Goal: Task Accomplishment & Management: Manage account settings

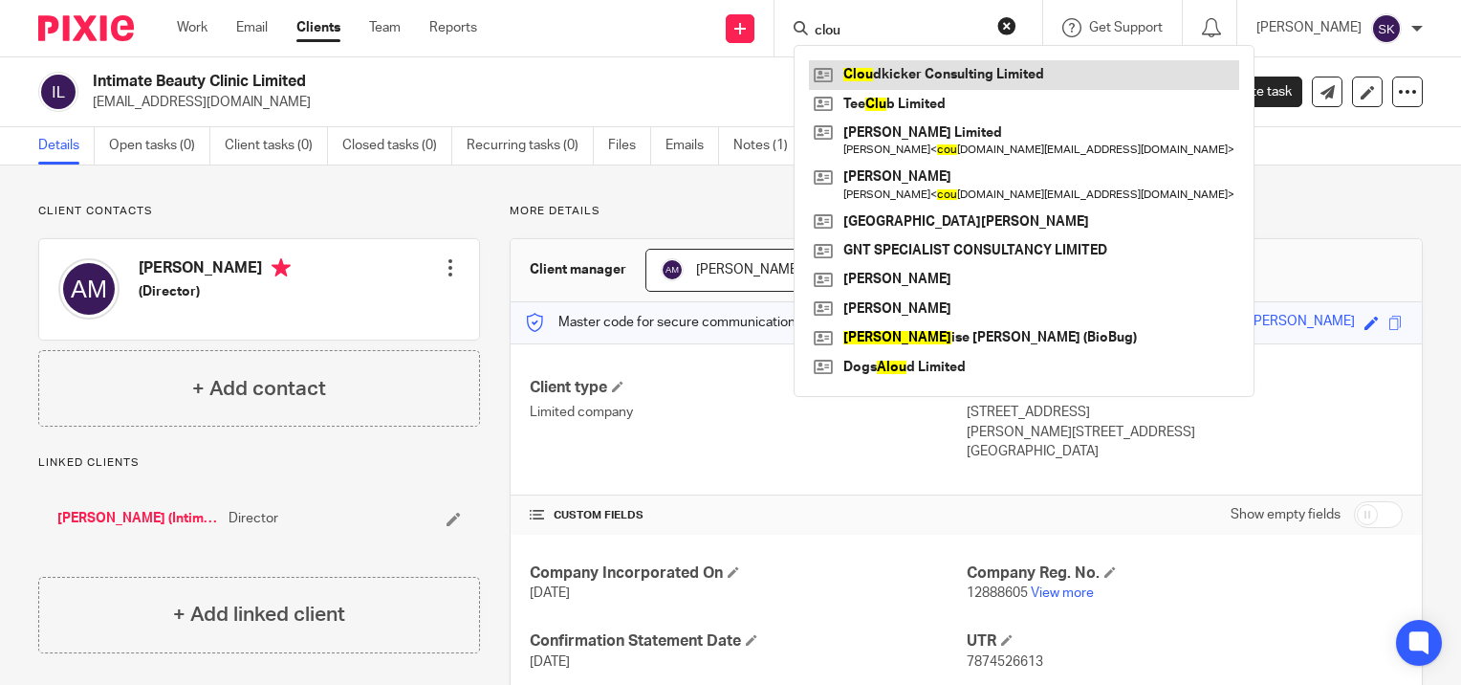
type input "clou"
click at [970, 77] on link at bounding box center [1024, 74] width 430 height 29
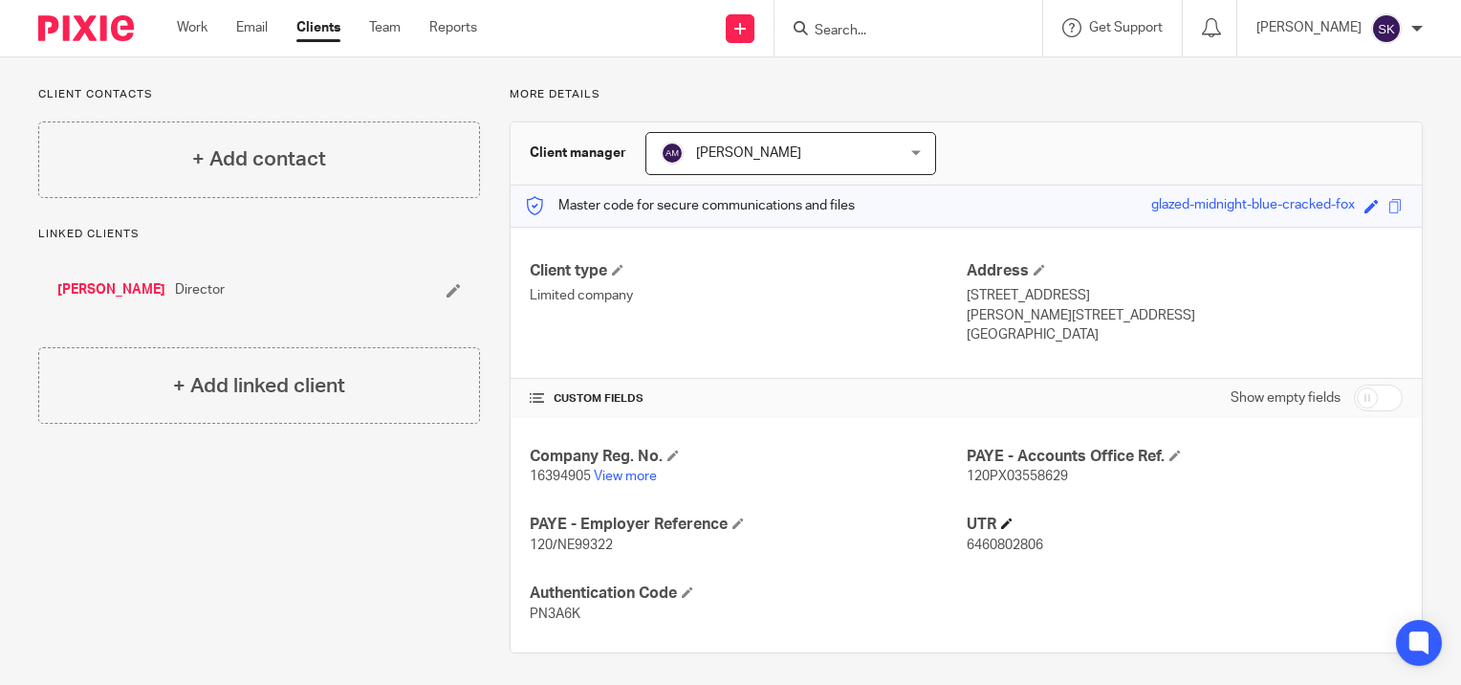
scroll to position [118, 0]
click at [967, 475] on span "120PX03558629" at bounding box center [1017, 475] width 101 height 13
copy span "120PX03558629"
click at [853, 31] on input "Search" at bounding box center [899, 31] width 172 height 17
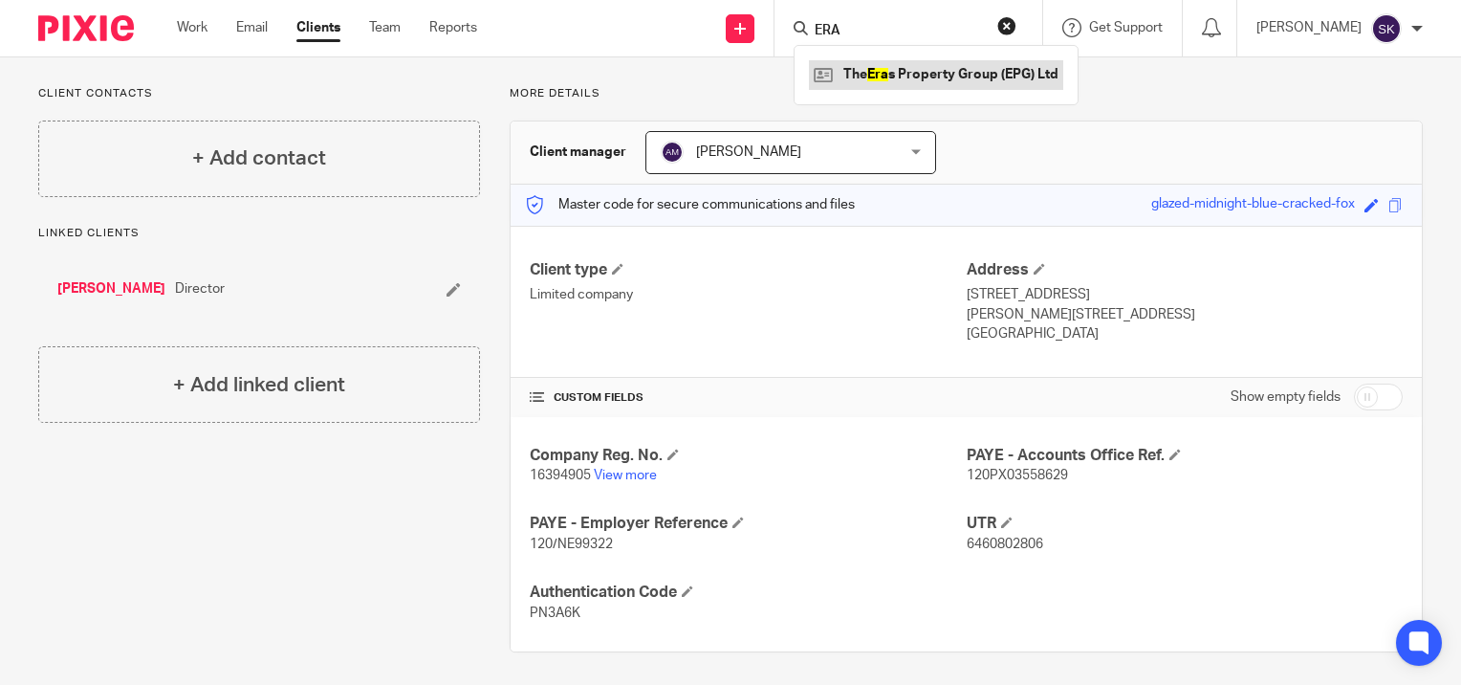
type input "ERA"
click at [884, 65] on link at bounding box center [936, 74] width 254 height 29
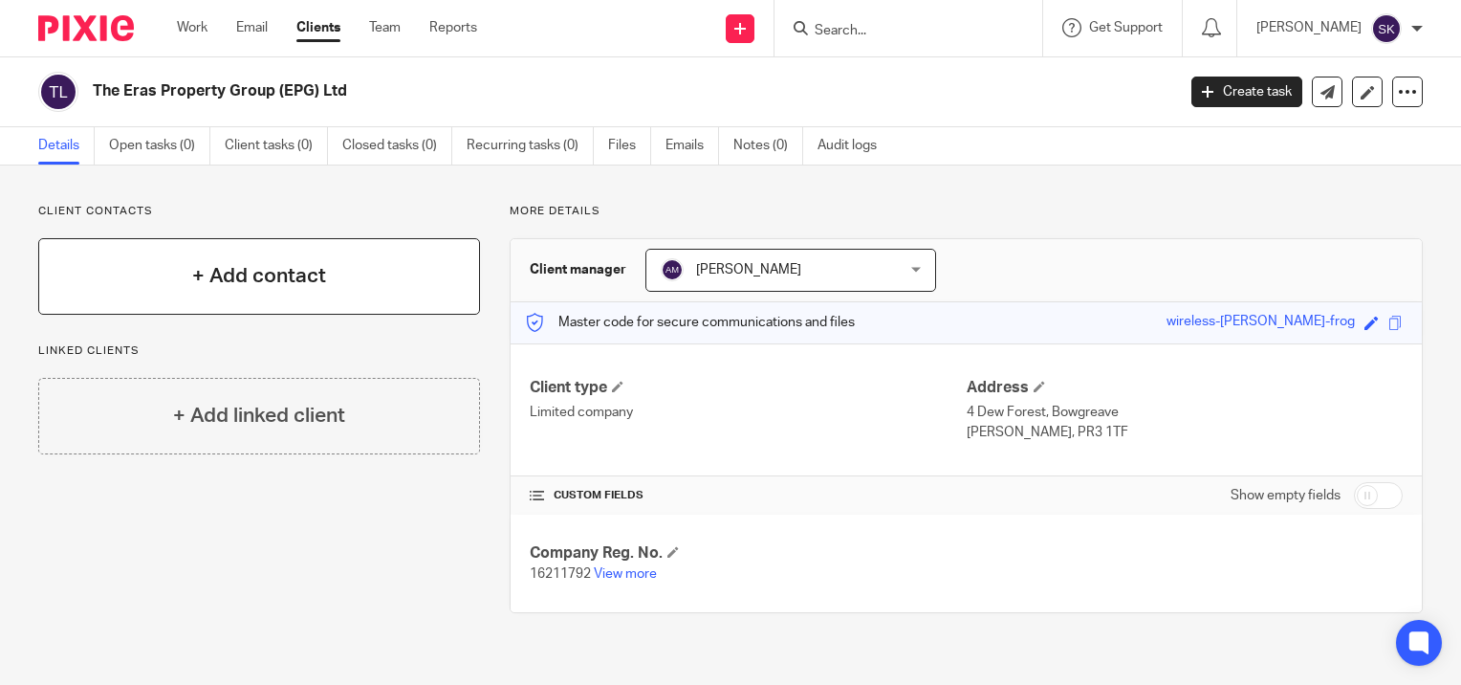
click at [279, 274] on h4 "+ Add contact" at bounding box center [259, 276] width 134 height 30
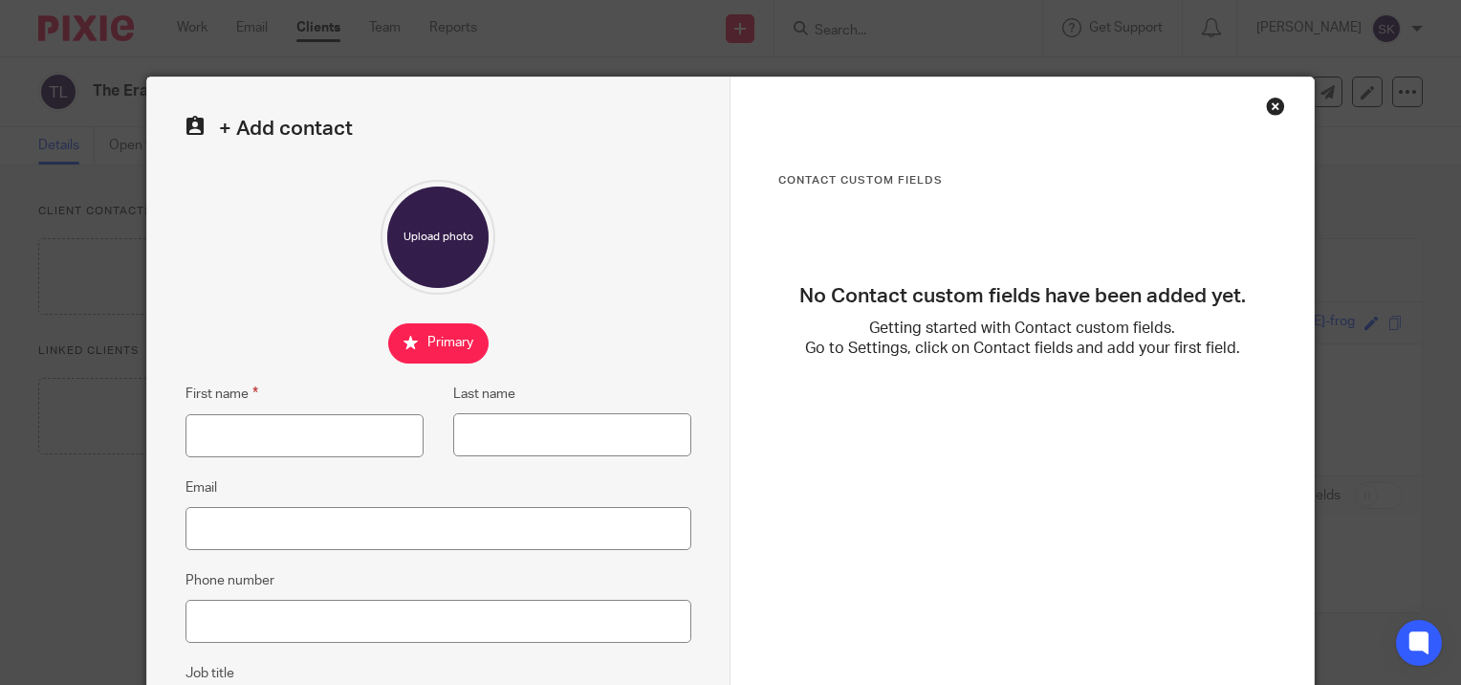
click at [1266, 113] on div "Close this dialog window" at bounding box center [1275, 106] width 19 height 19
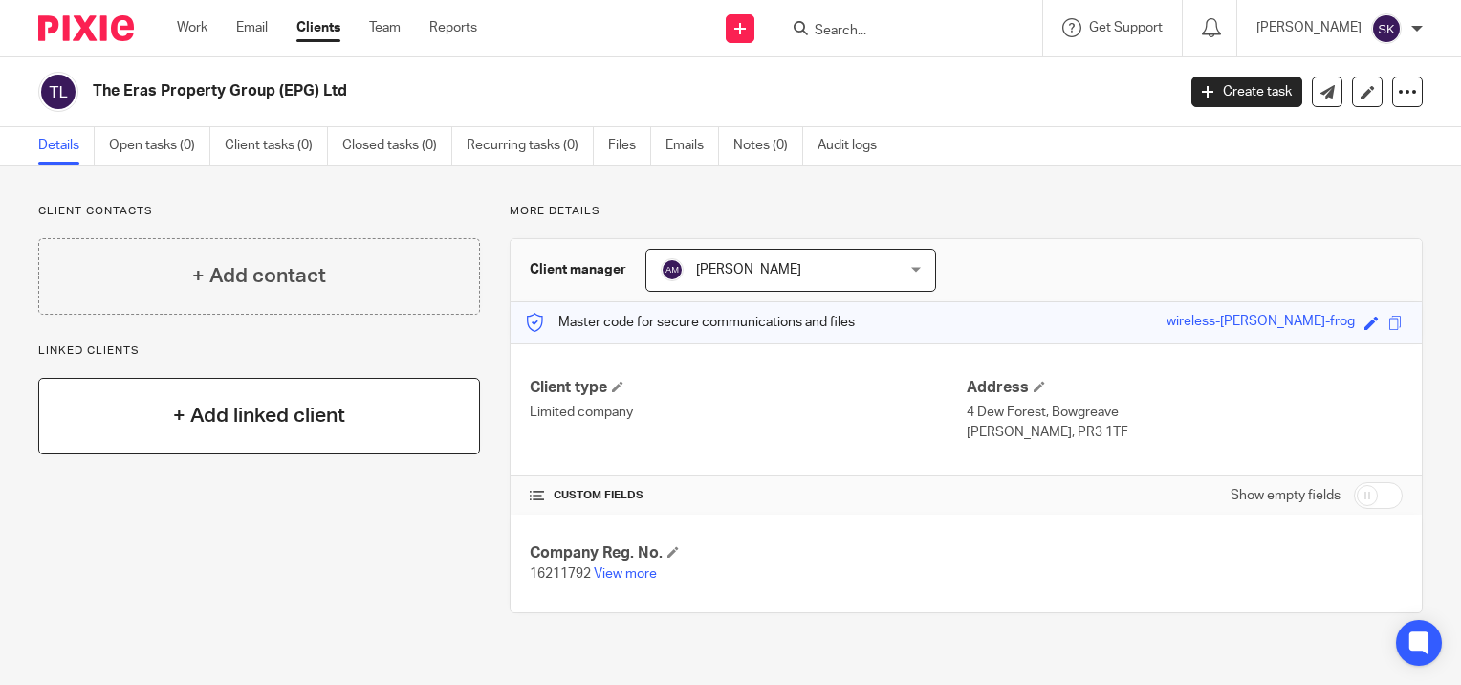
click at [357, 427] on div "+ Add linked client" at bounding box center [259, 416] width 442 height 77
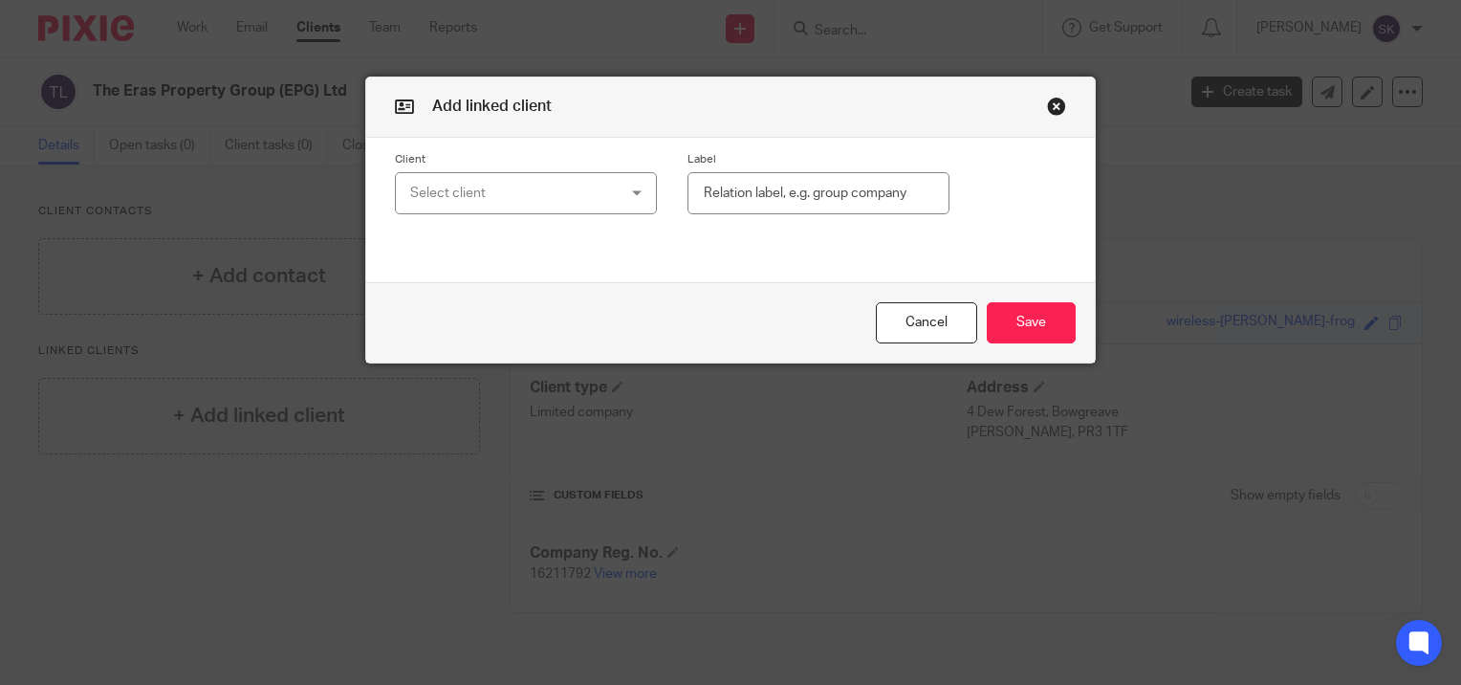
click at [498, 186] on div "Select client" at bounding box center [508, 193] width 197 height 40
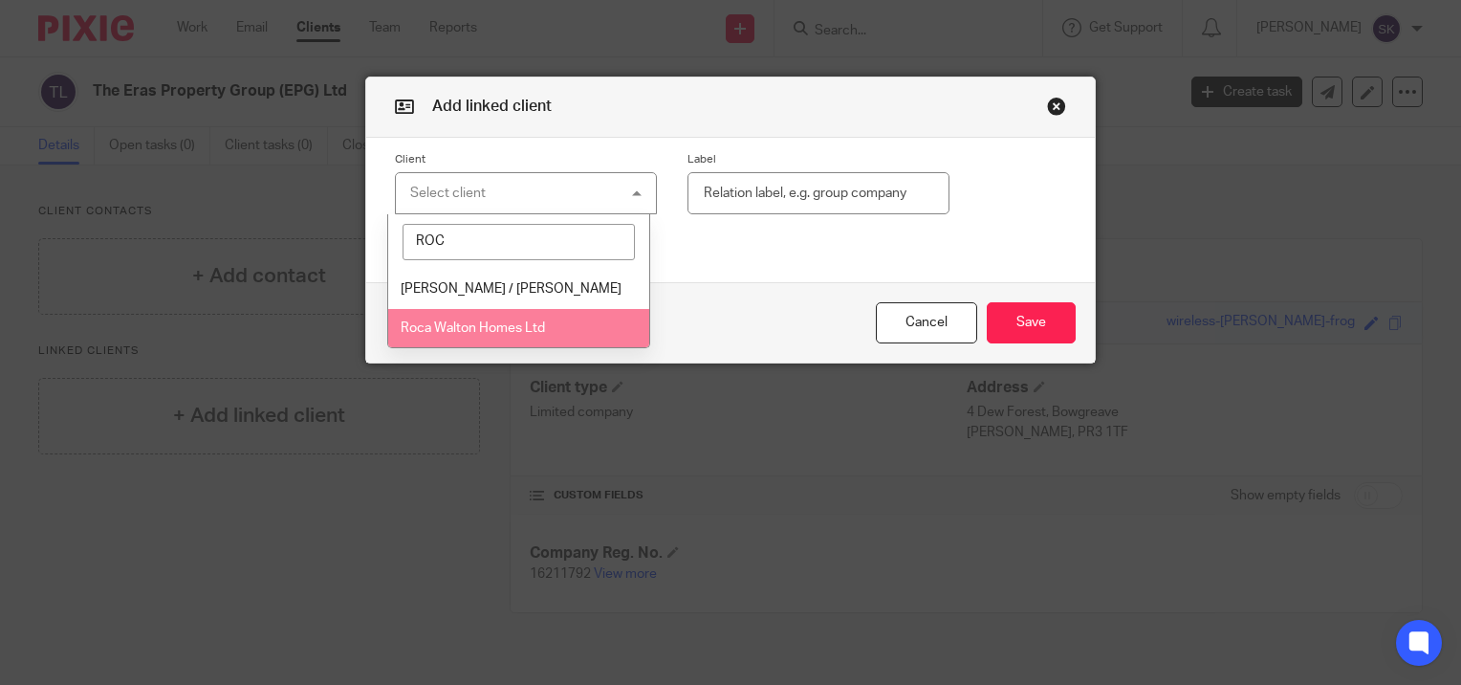
type input "ROC"
click at [480, 335] on li "Roca Walton Homes Ltd" at bounding box center [518, 328] width 260 height 39
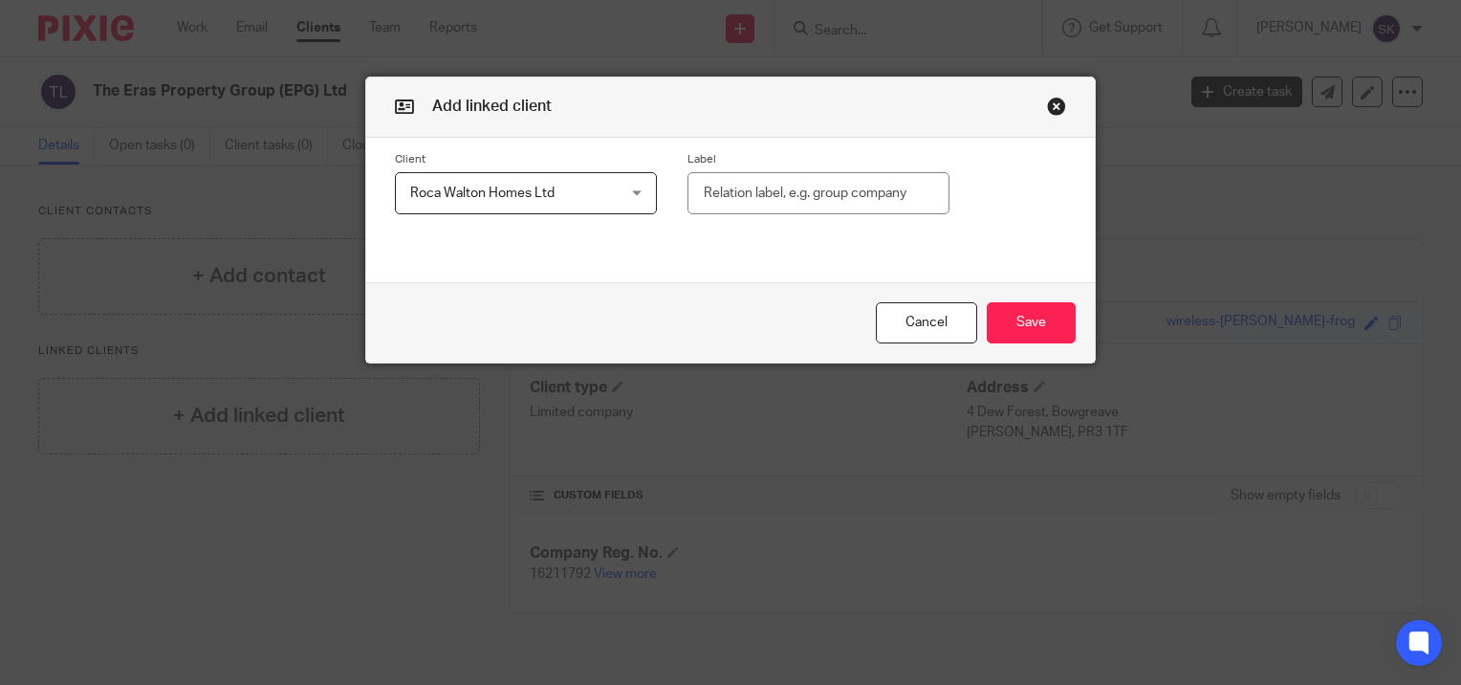
click at [862, 201] on input "text" at bounding box center [819, 193] width 262 height 43
type input "Director"
click at [1026, 330] on button "Save" at bounding box center [1031, 322] width 89 height 41
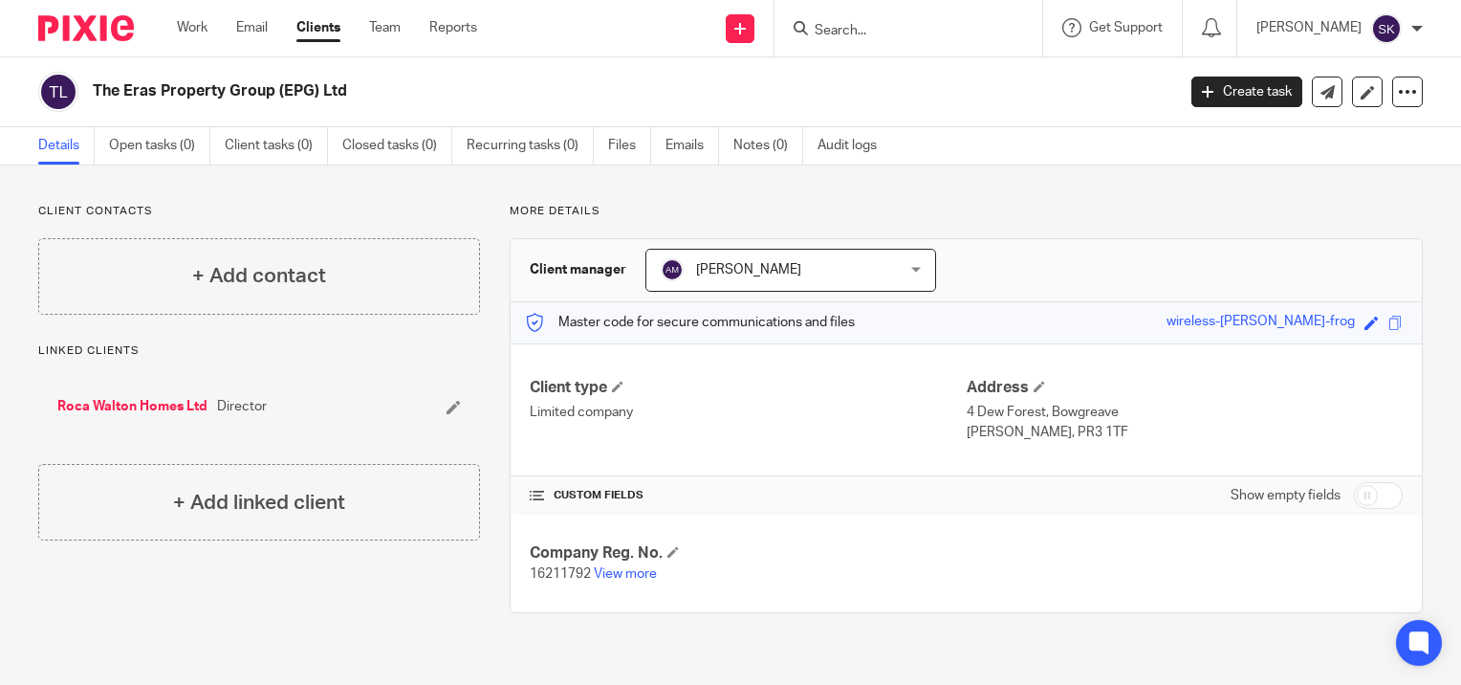
click at [906, 28] on input "Search" at bounding box center [899, 31] width 172 height 17
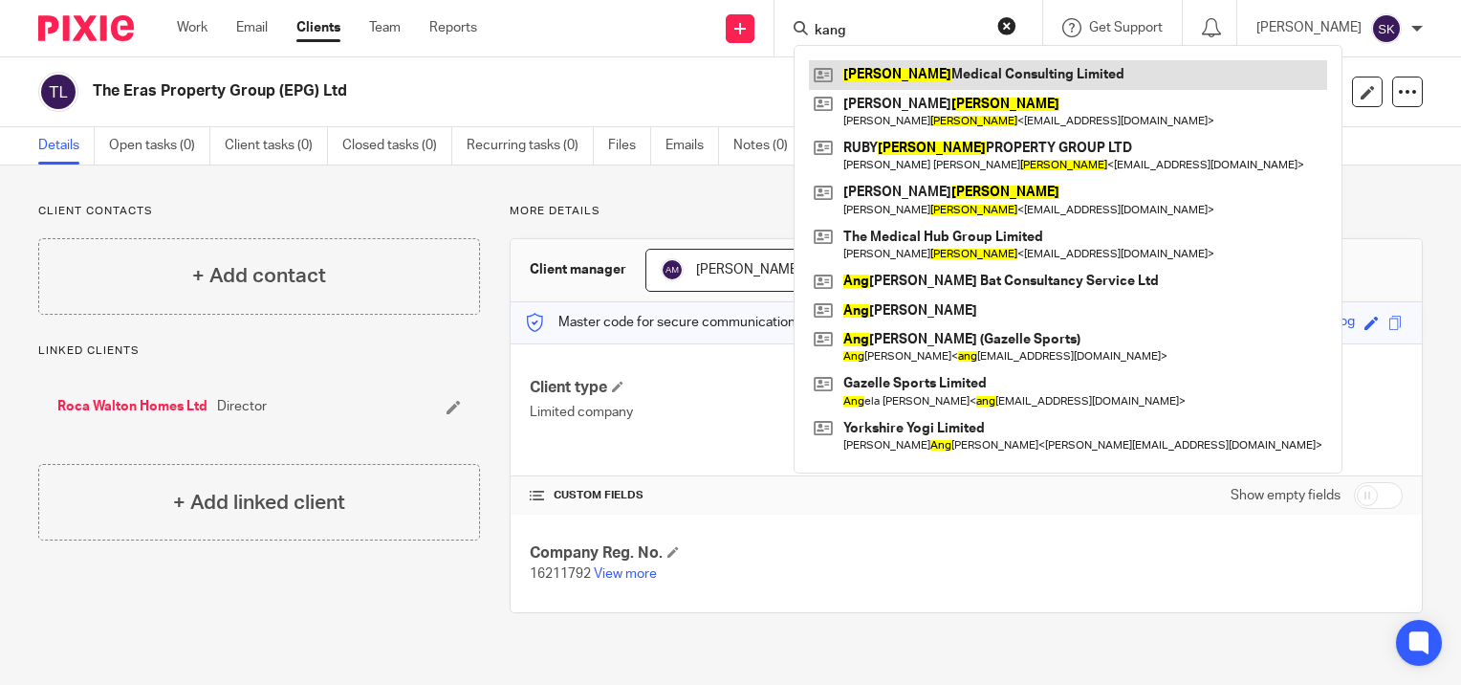
type input "kang"
click at [940, 75] on link at bounding box center [1068, 74] width 518 height 29
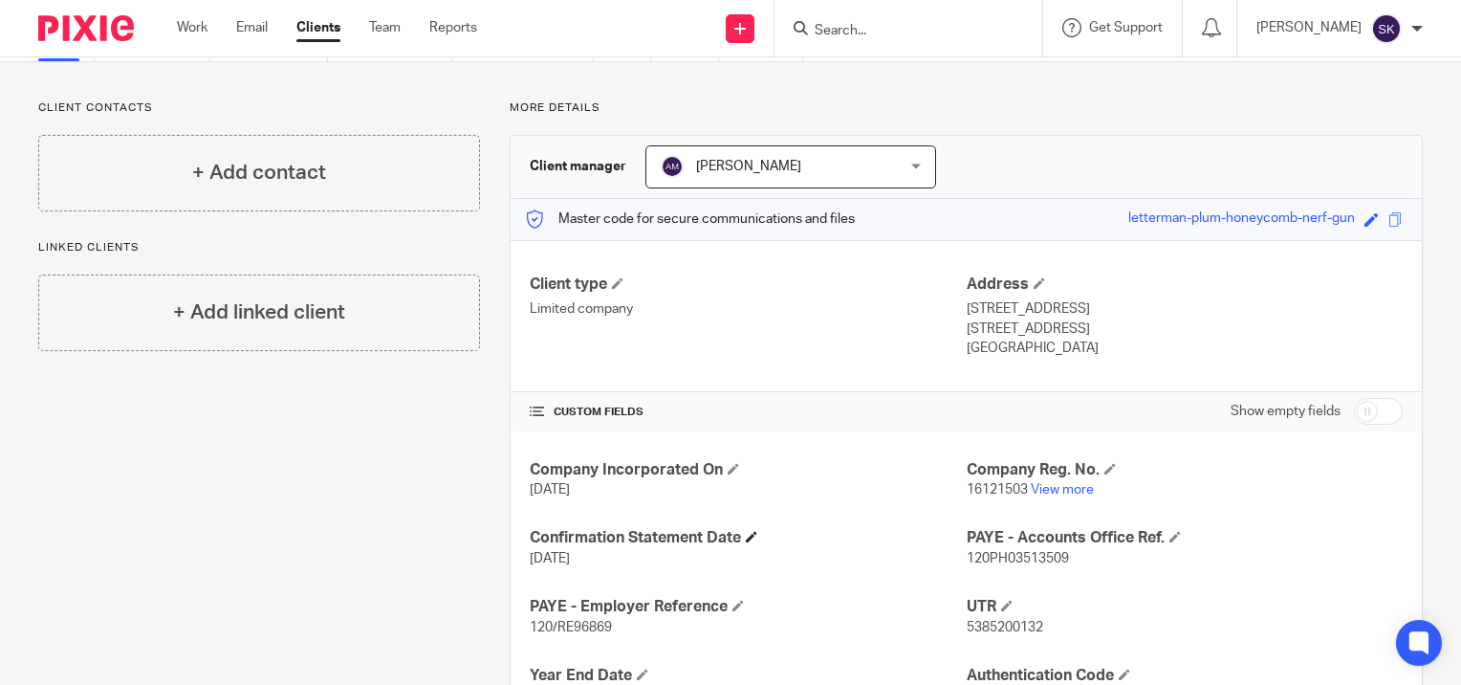
scroll to position [191, 0]
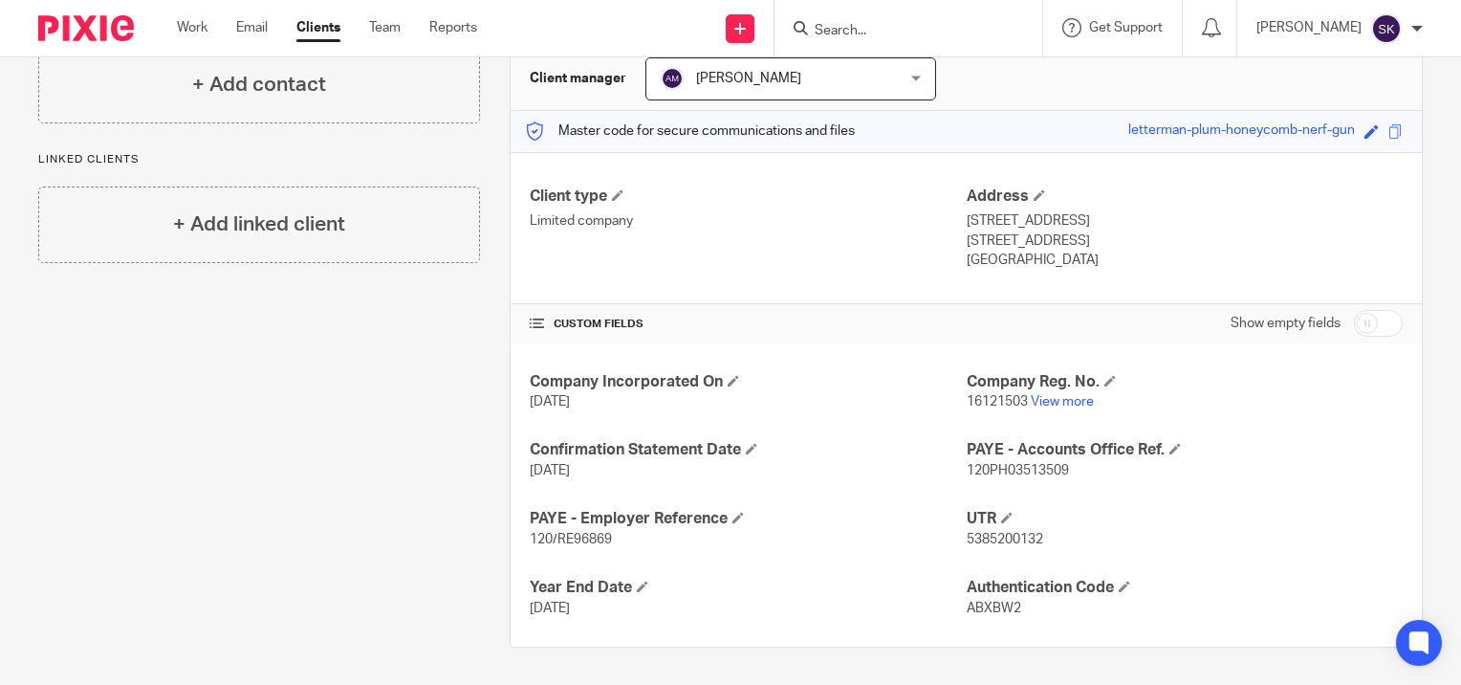
click at [1052, 469] on span "120PH03513509" at bounding box center [1018, 470] width 102 height 13
copy span "120PH03513509"
click at [840, 36] on input "Search" at bounding box center [899, 31] width 172 height 17
type input "3p"
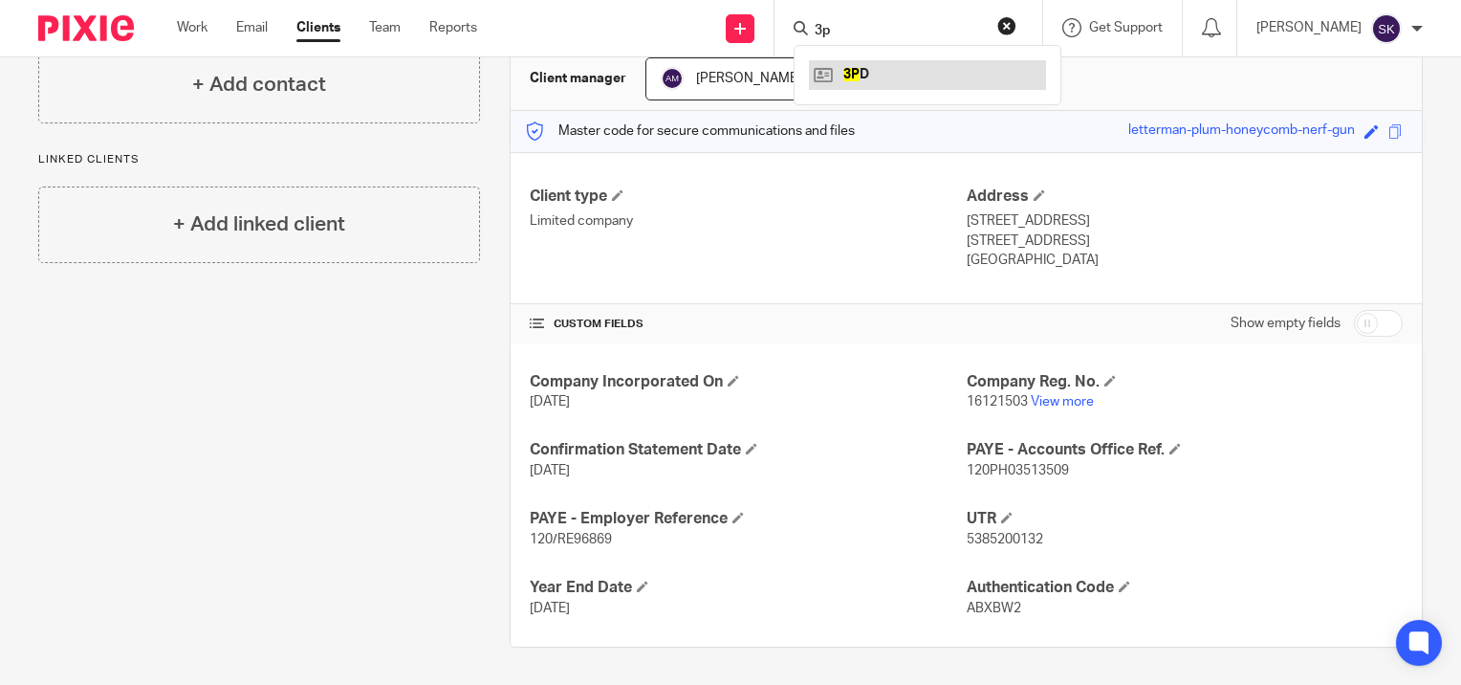
click at [862, 77] on link at bounding box center [927, 74] width 237 height 29
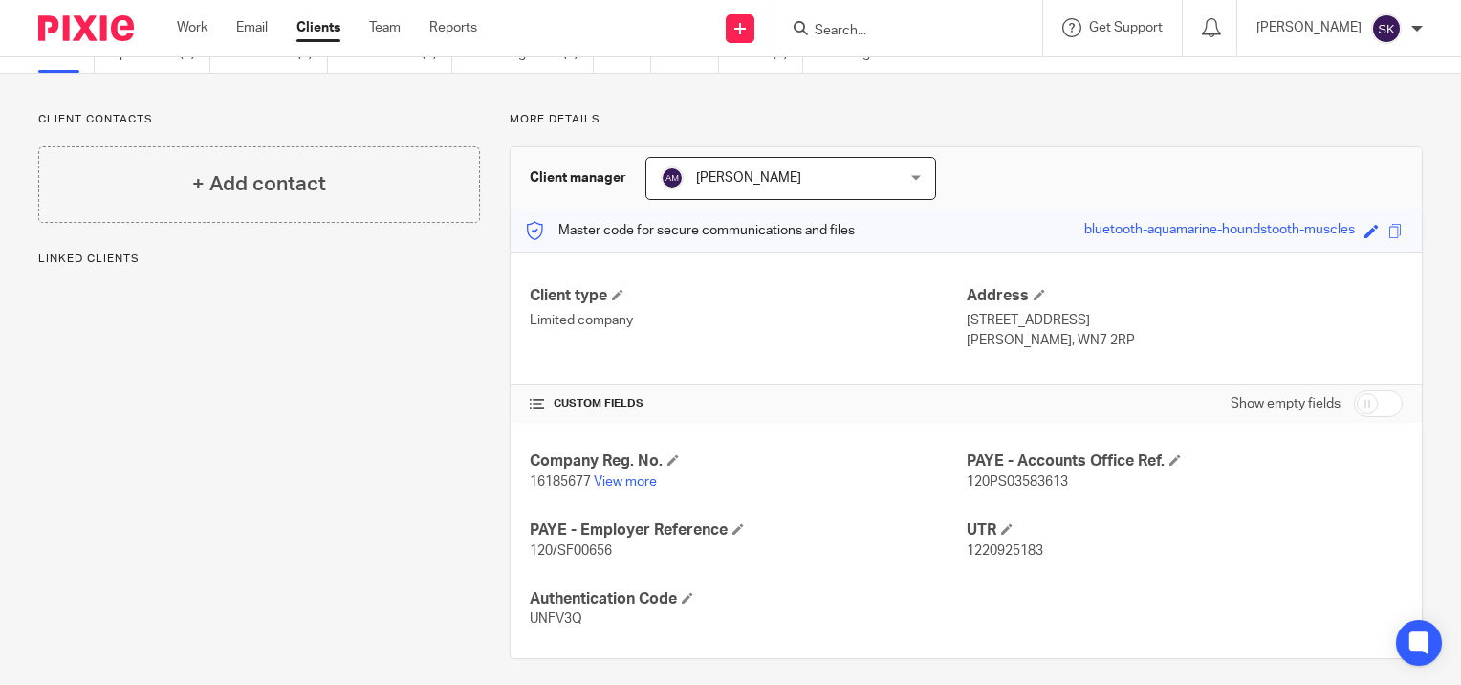
scroll to position [103, 0]
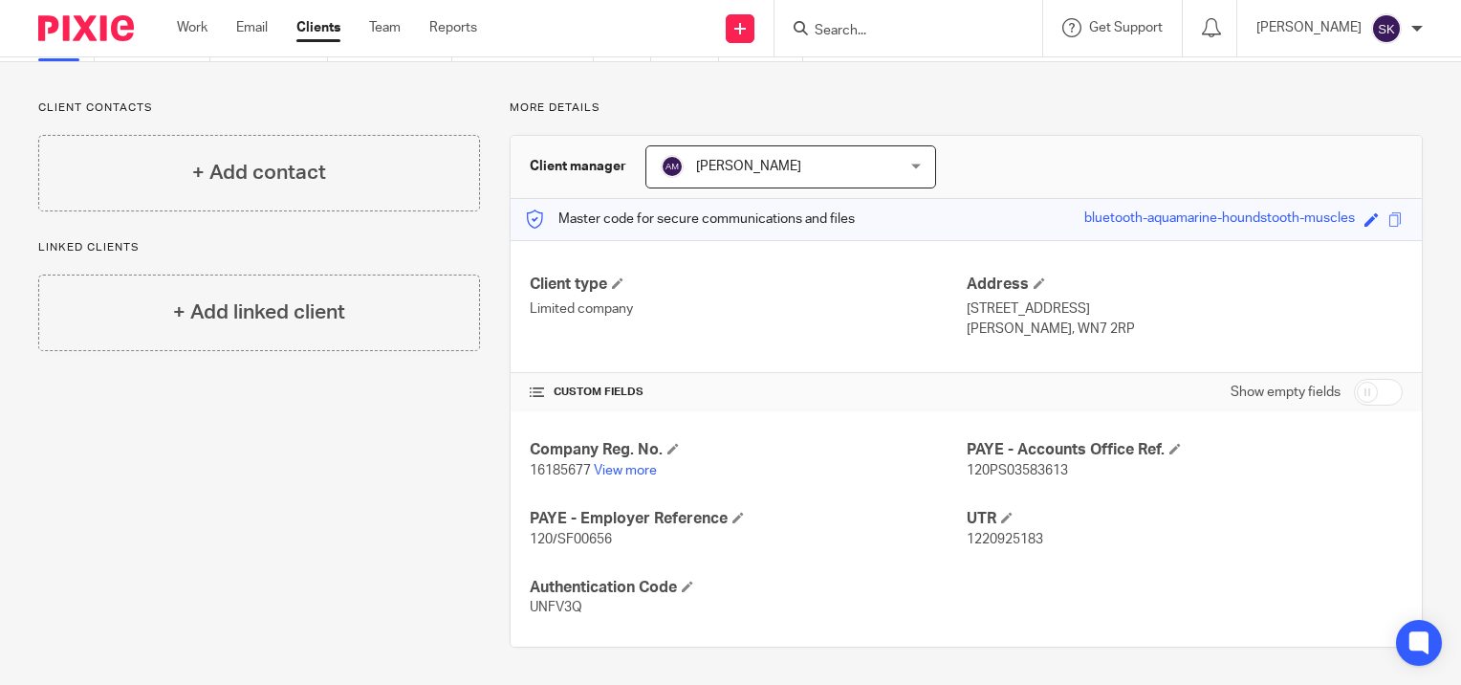
click at [1016, 537] on span "1220925183" at bounding box center [1005, 539] width 77 height 13
copy span "1220925183"
drag, startPoint x: 1067, startPoint y: 328, endPoint x: 998, endPoint y: 337, distance: 69.4
click at [998, 337] on p "Leigh, WN7 2RP" at bounding box center [1185, 328] width 436 height 19
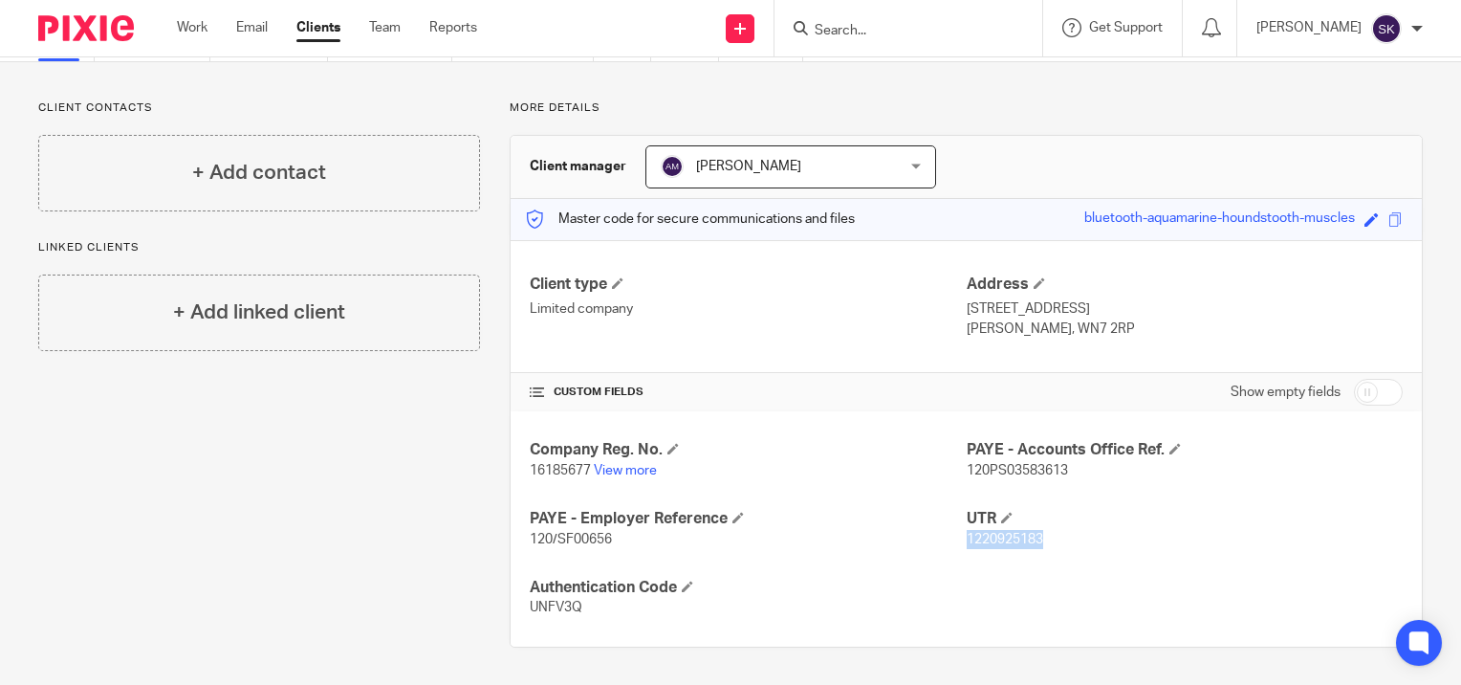
copy p "WN7 2RP"
click at [895, 371] on div "Client type Limited company Address 1 Guest Street Leigh, WN7 2RP" at bounding box center [966, 306] width 911 height 133
click at [844, 34] on input "Search" at bounding box center [899, 31] width 172 height 17
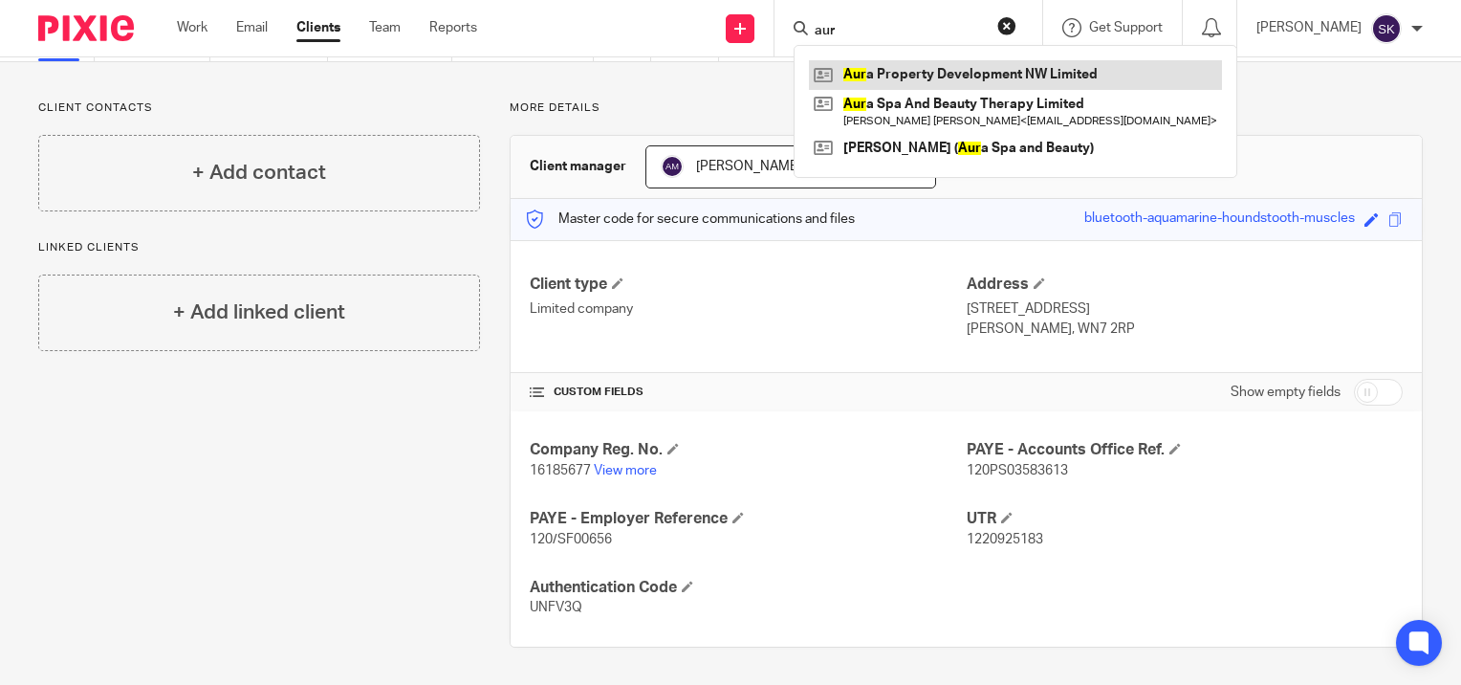
type input "aur"
click at [872, 76] on link at bounding box center [1015, 74] width 413 height 29
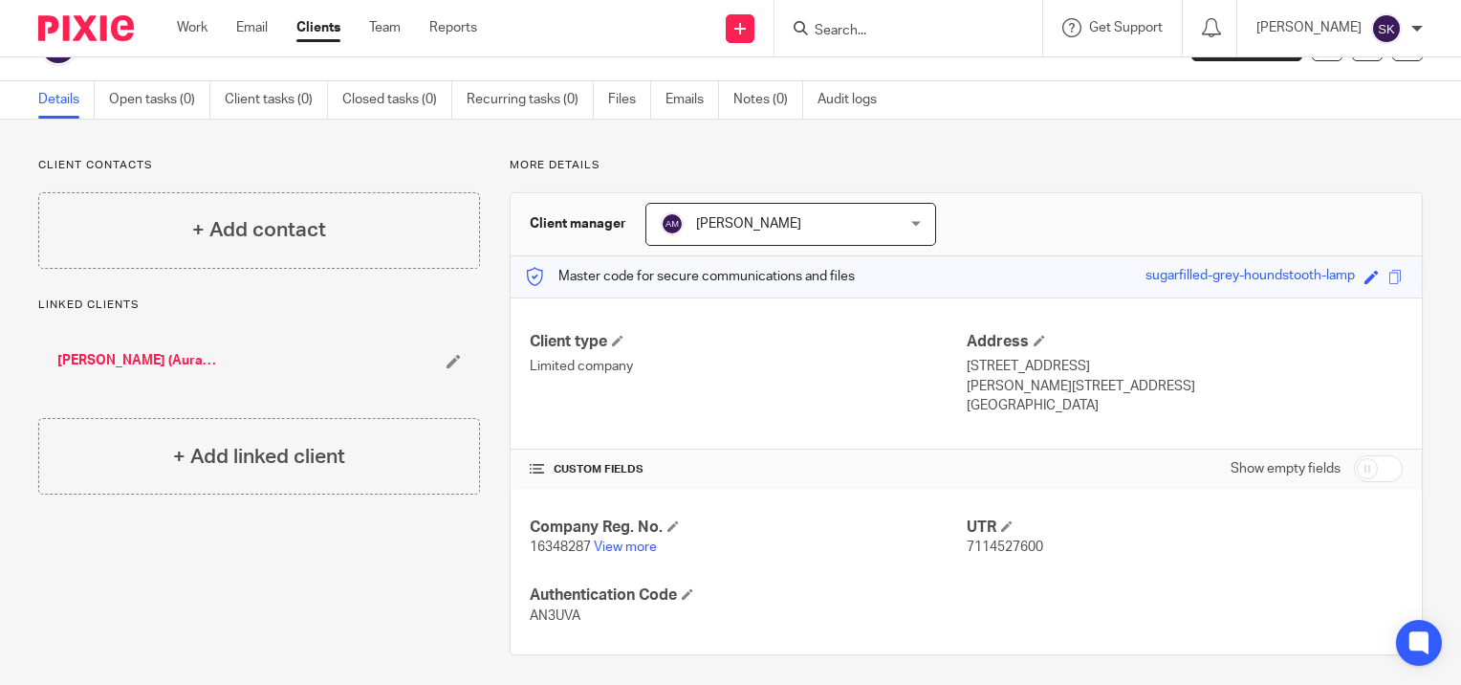
scroll to position [54, 0]
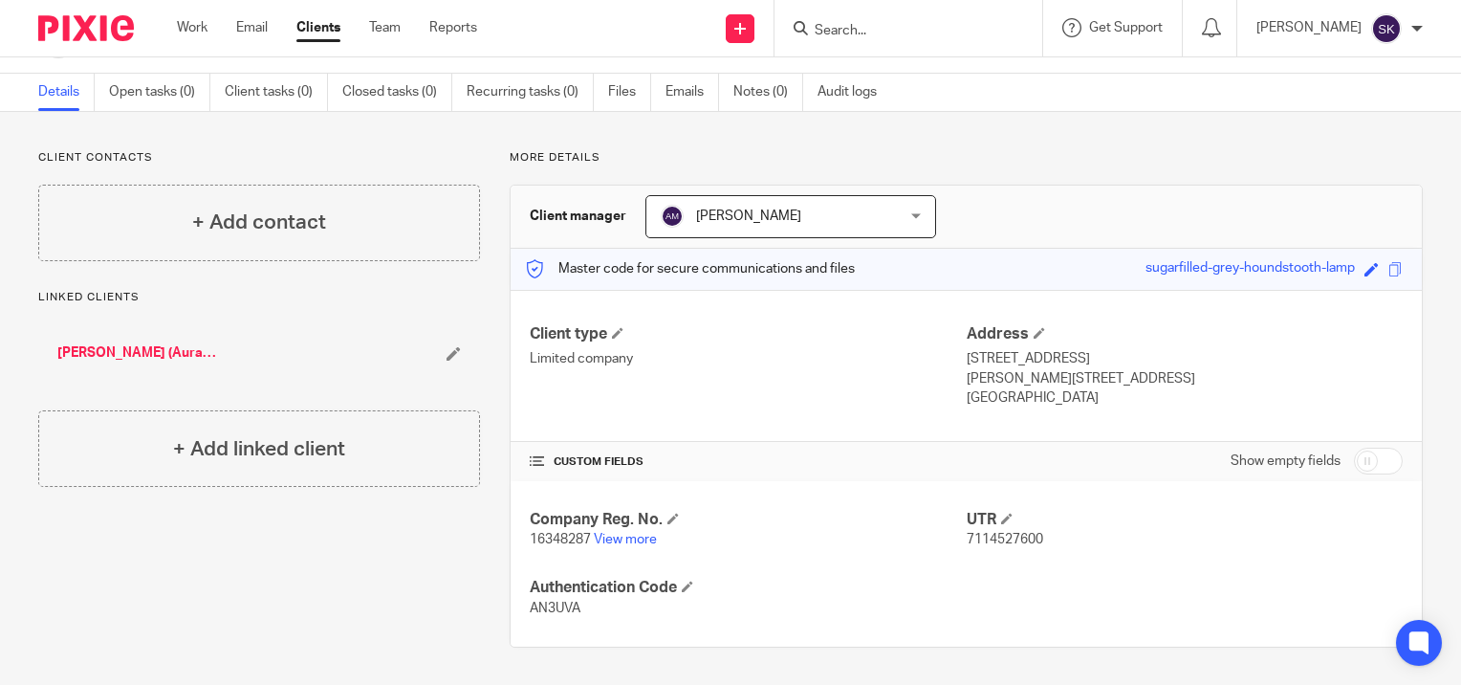
click at [975, 539] on span "7114527600" at bounding box center [1005, 539] width 77 height 13
copy span "7114527600"
click at [860, 34] on input "Search" at bounding box center [899, 31] width 172 height 17
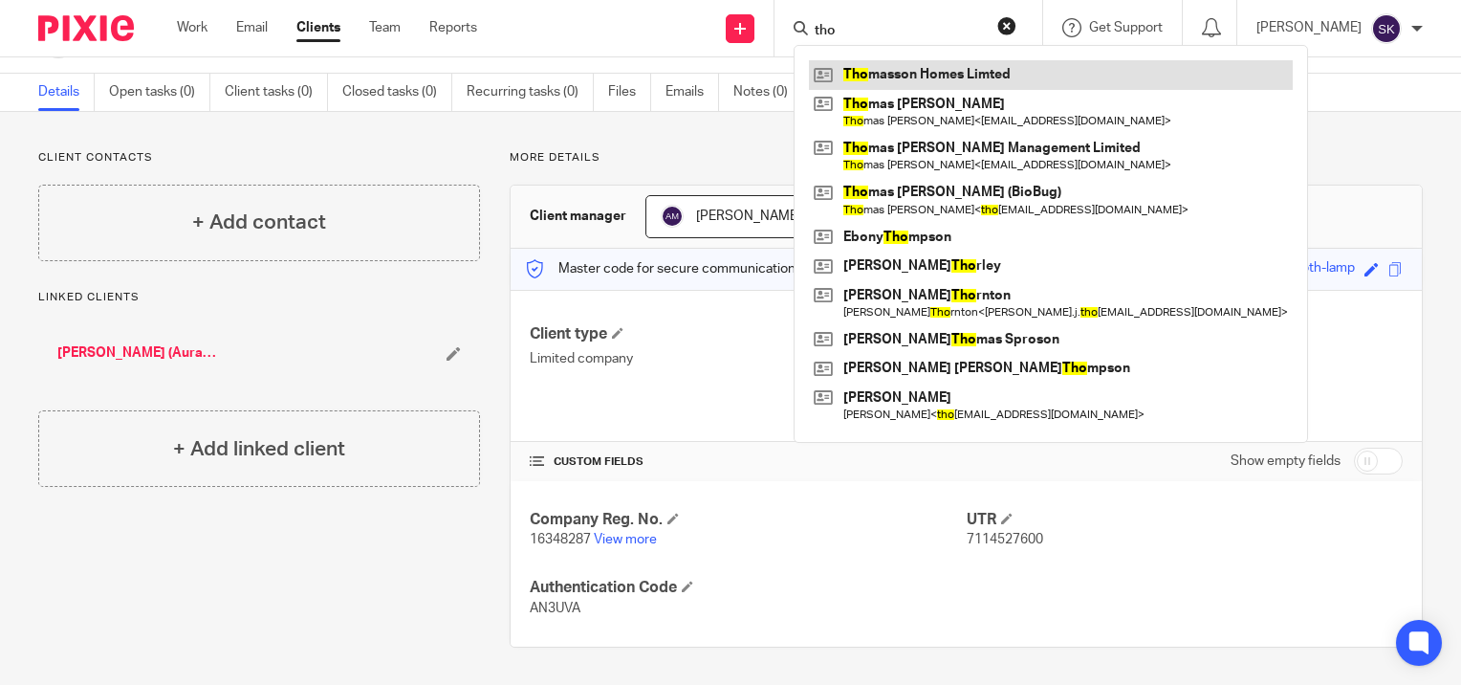
type input "tho"
click at [888, 87] on link at bounding box center [1051, 74] width 484 height 29
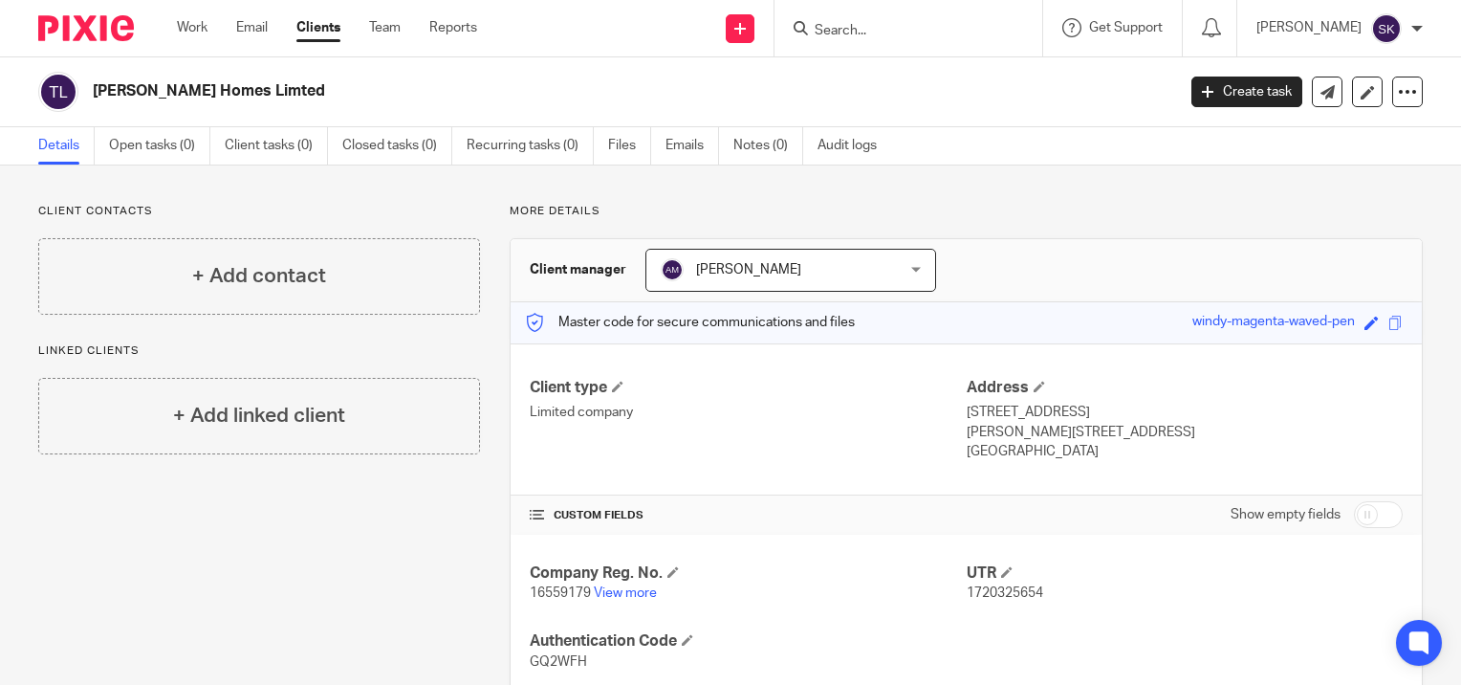
click at [995, 596] on span "1720325654" at bounding box center [1005, 592] width 77 height 13
copy span "1720325654"
click at [861, 26] on input "Search" at bounding box center [899, 31] width 172 height 17
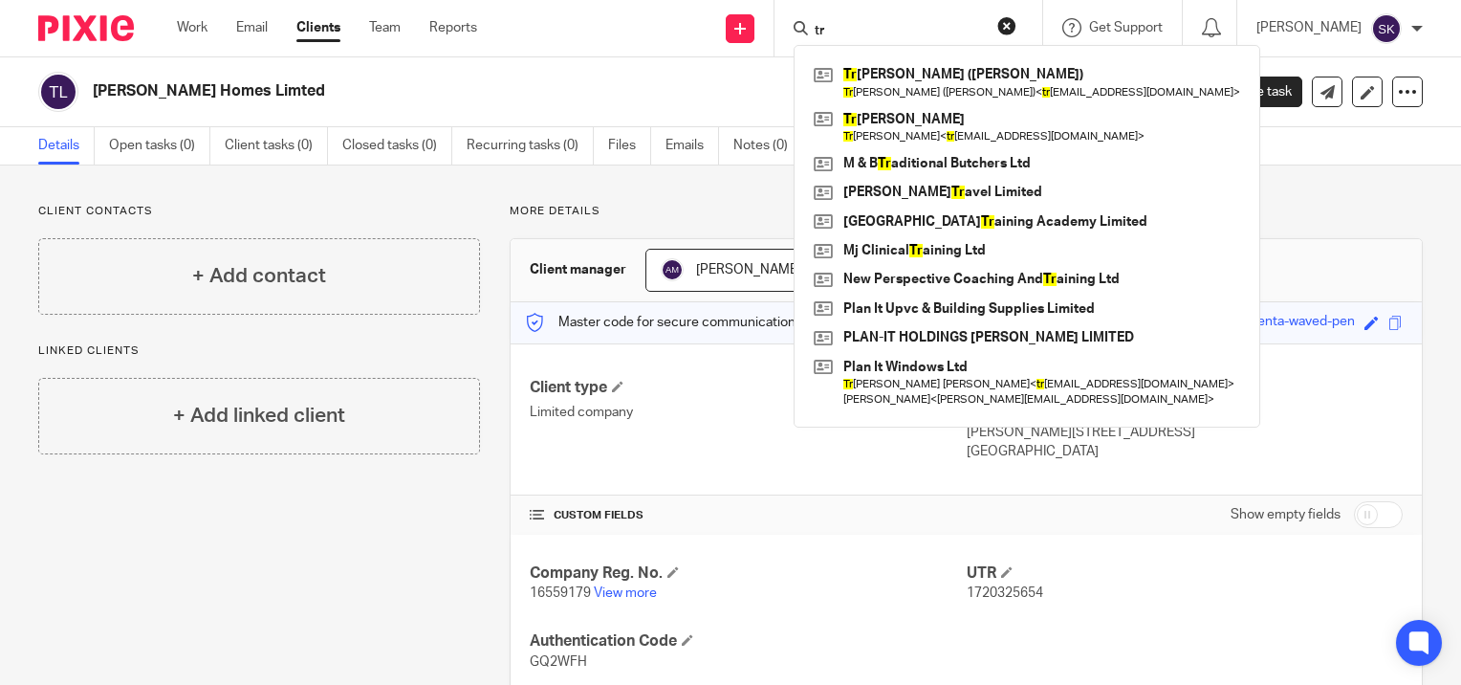
type input "t"
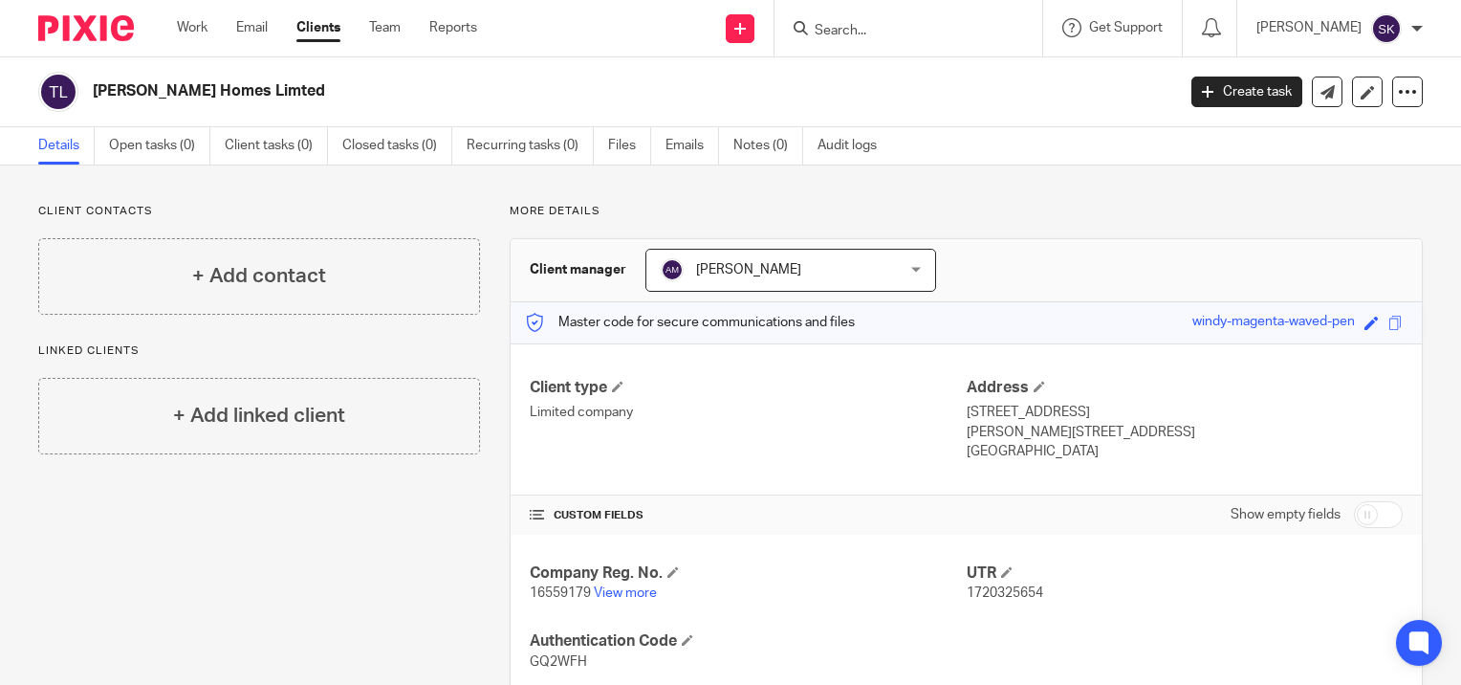
click at [758, 467] on div "Client type Limited company Address [STREET_ADDRESS] [STREET_ADDRESS] [GEOGRAPH…" at bounding box center [966, 419] width 911 height 153
